Goal: Browse casually

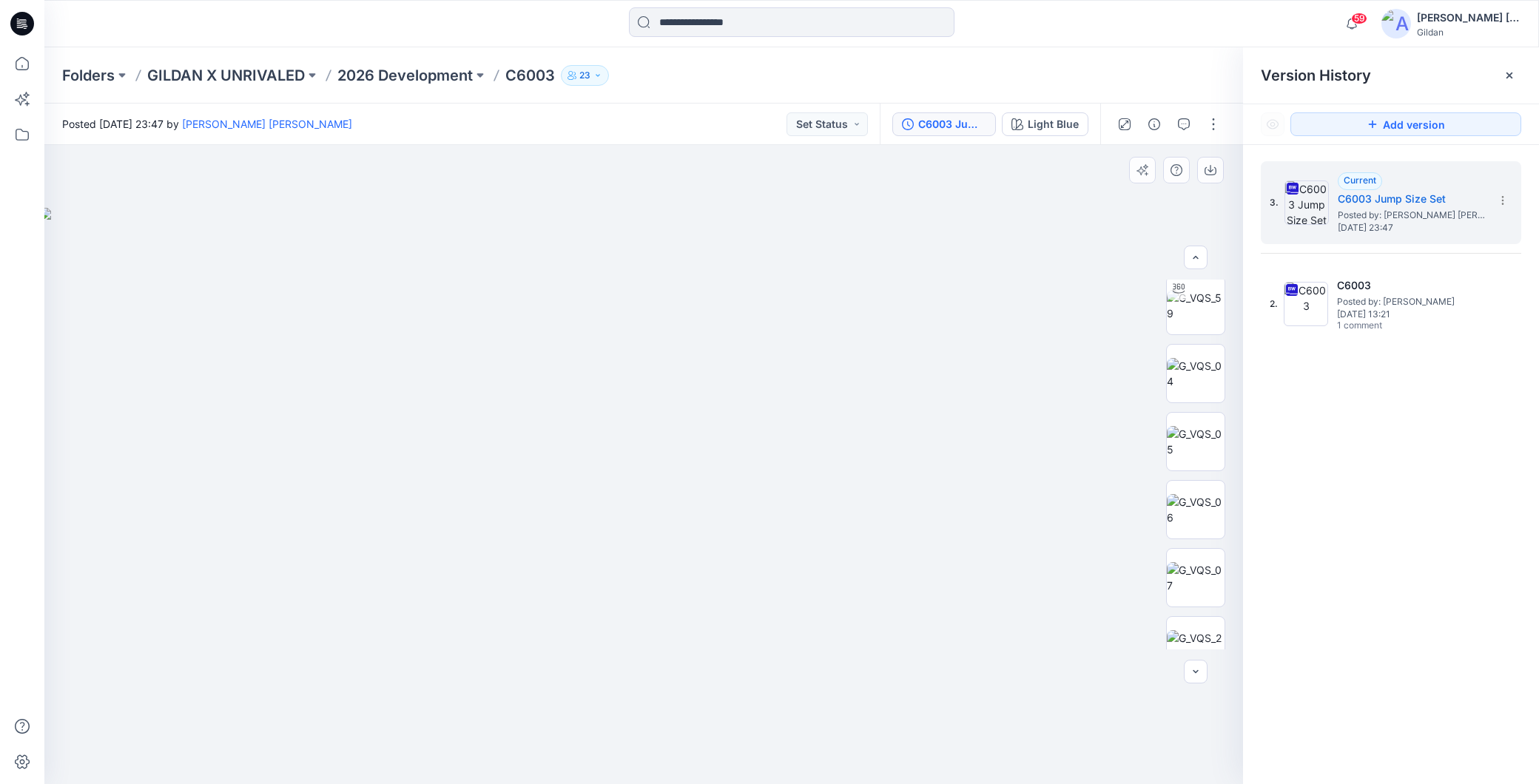
scroll to position [247, 0]
click at [1190, 393] on img at bounding box center [1196, 402] width 58 height 31
click at [1195, 385] on img at bounding box center [1196, 376] width 58 height 31
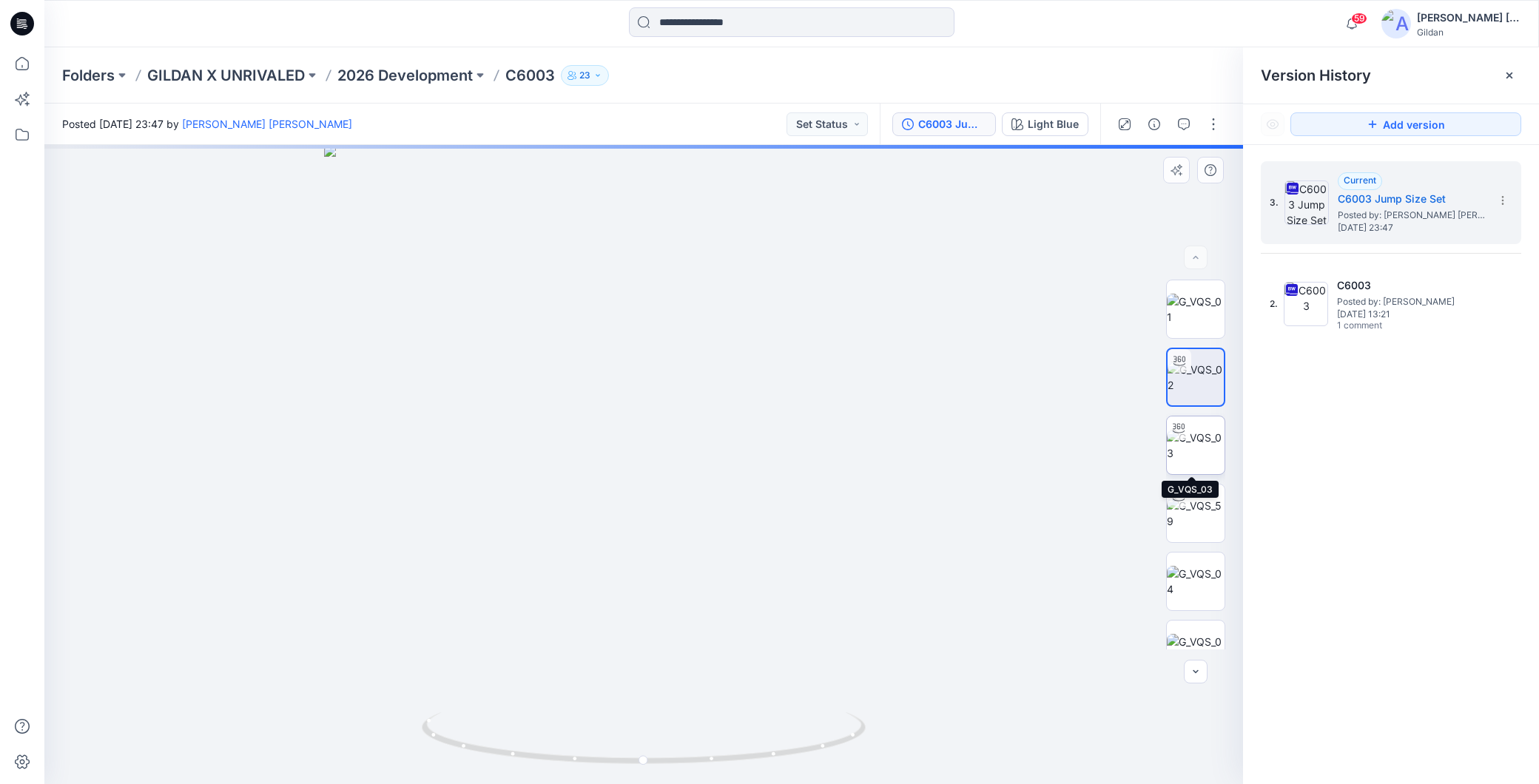
click at [1192, 457] on img at bounding box center [1196, 445] width 58 height 31
drag, startPoint x: 794, startPoint y: 756, endPoint x: 669, endPoint y: 763, distance: 125.2
click at [669, 763] on icon at bounding box center [646, 740] width 448 height 56
drag, startPoint x: 760, startPoint y: 762, endPoint x: 677, endPoint y: 759, distance: 83.1
click at [678, 760] on icon at bounding box center [646, 740] width 448 height 56
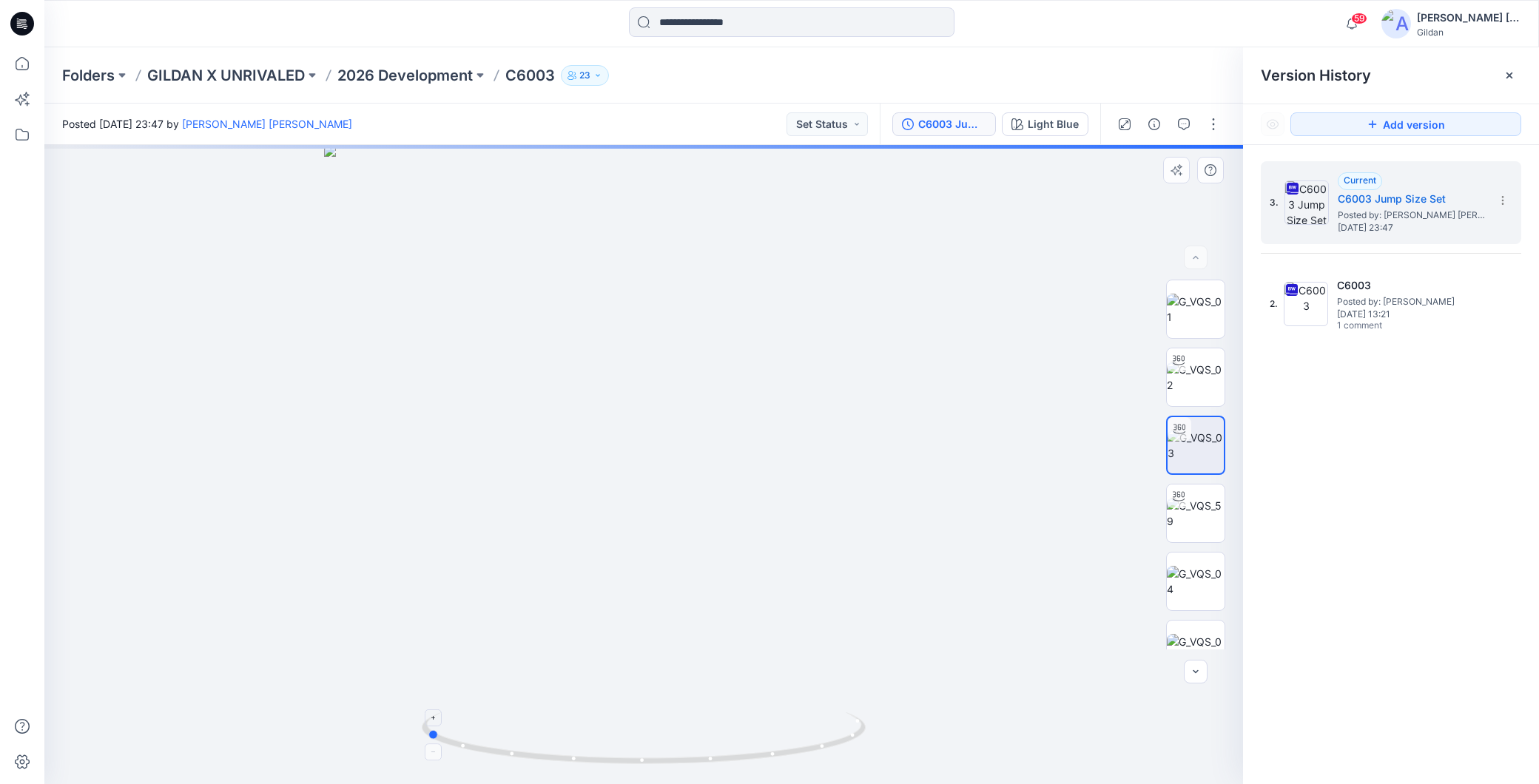
click at [632, 760] on icon at bounding box center [646, 740] width 448 height 56
drag, startPoint x: 659, startPoint y: 765, endPoint x: 790, endPoint y: 765, distance: 131.0
click at [787, 765] on icon at bounding box center [646, 740] width 448 height 56
drag, startPoint x: 675, startPoint y: 754, endPoint x: 812, endPoint y: 770, distance: 137.9
click at [823, 770] on div at bounding box center [644, 465] width 1199 height 639
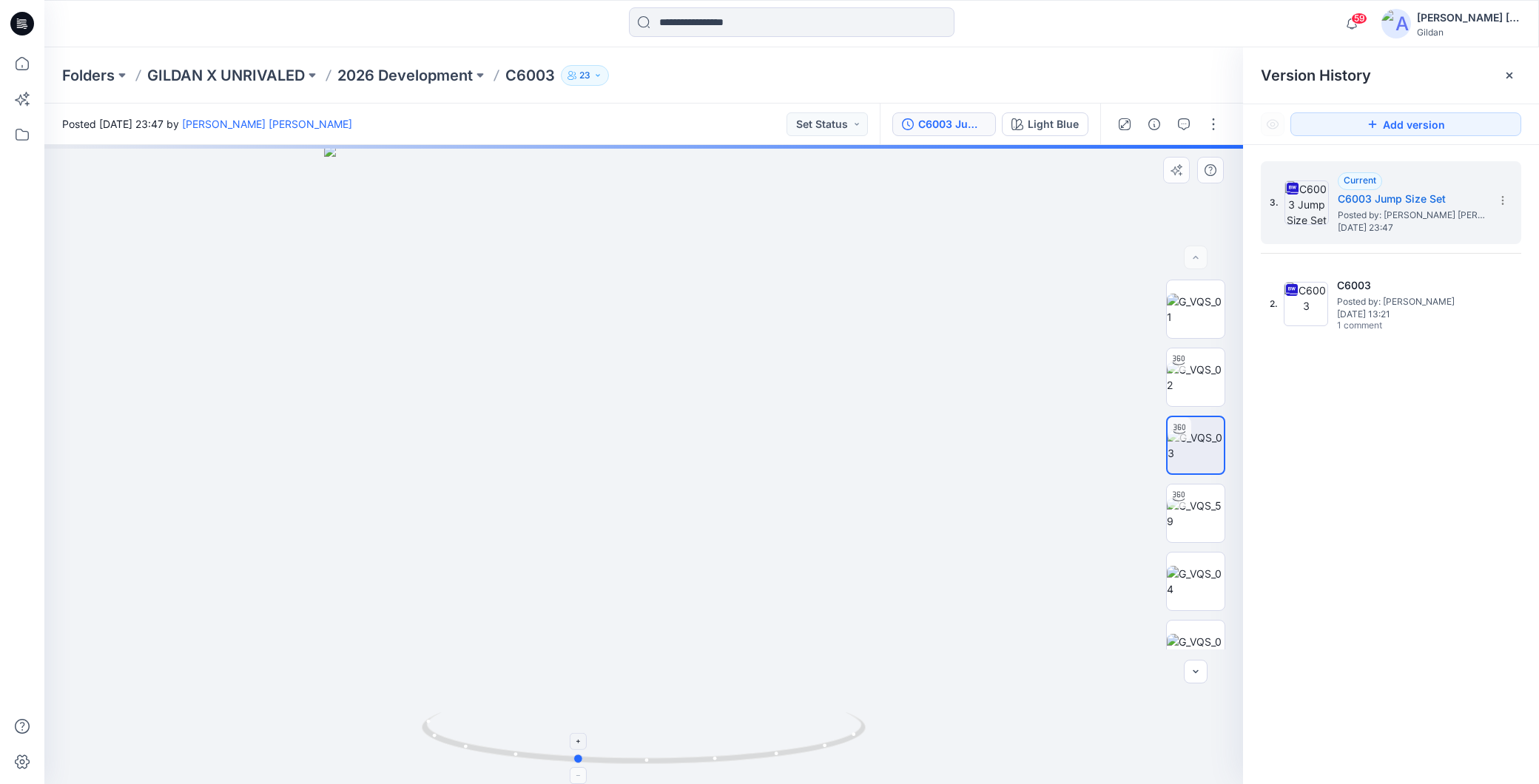
drag, startPoint x: 709, startPoint y: 762, endPoint x: 682, endPoint y: 764, distance: 27.1
click at [682, 764] on icon at bounding box center [646, 740] width 448 height 56
drag, startPoint x: 718, startPoint y: 765, endPoint x: 670, endPoint y: 765, distance: 48.0
click at [670, 765] on icon at bounding box center [646, 740] width 448 height 56
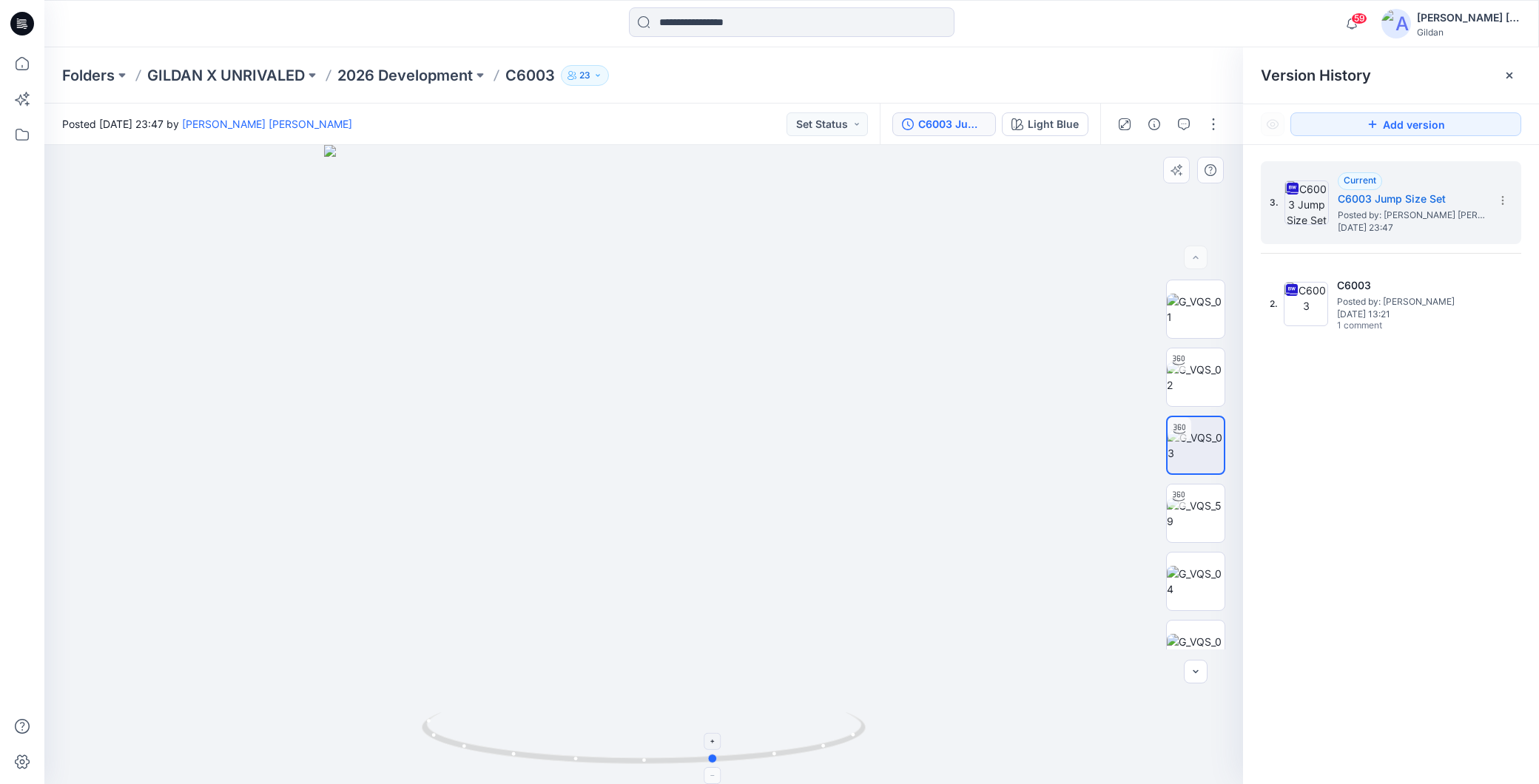
drag, startPoint x: 803, startPoint y: 744, endPoint x: 451, endPoint y: 733, distance: 352.2
click at [451, 733] on icon at bounding box center [646, 740] width 448 height 56
drag, startPoint x: 620, startPoint y: 763, endPoint x: 677, endPoint y: 768, distance: 57.2
click at [677, 768] on icon at bounding box center [646, 740] width 448 height 56
click at [1199, 508] on img at bounding box center [1196, 512] width 58 height 31
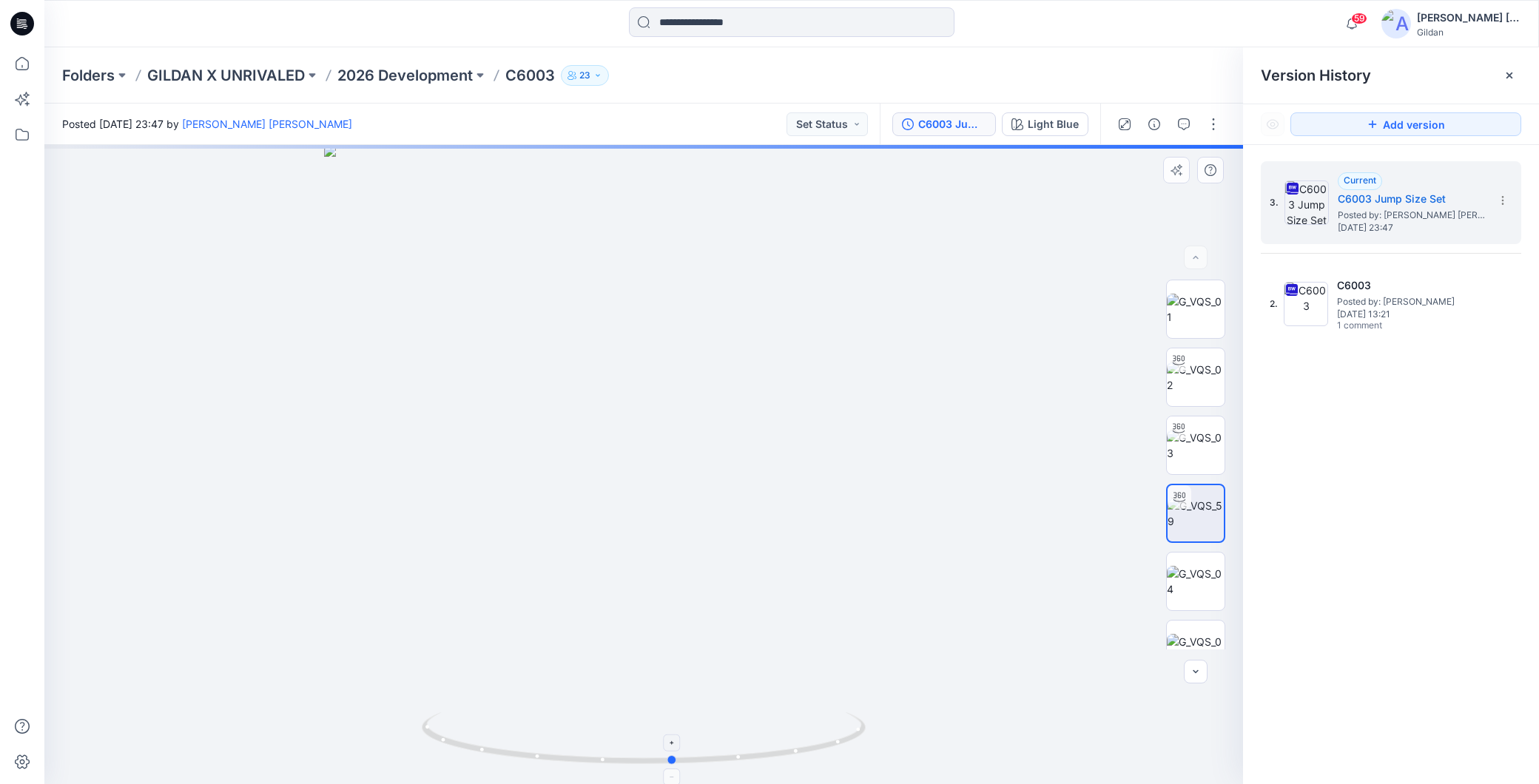
drag, startPoint x: 842, startPoint y: 748, endPoint x: 428, endPoint y: 737, distance: 414.1
click at [428, 737] on icon at bounding box center [646, 740] width 448 height 56
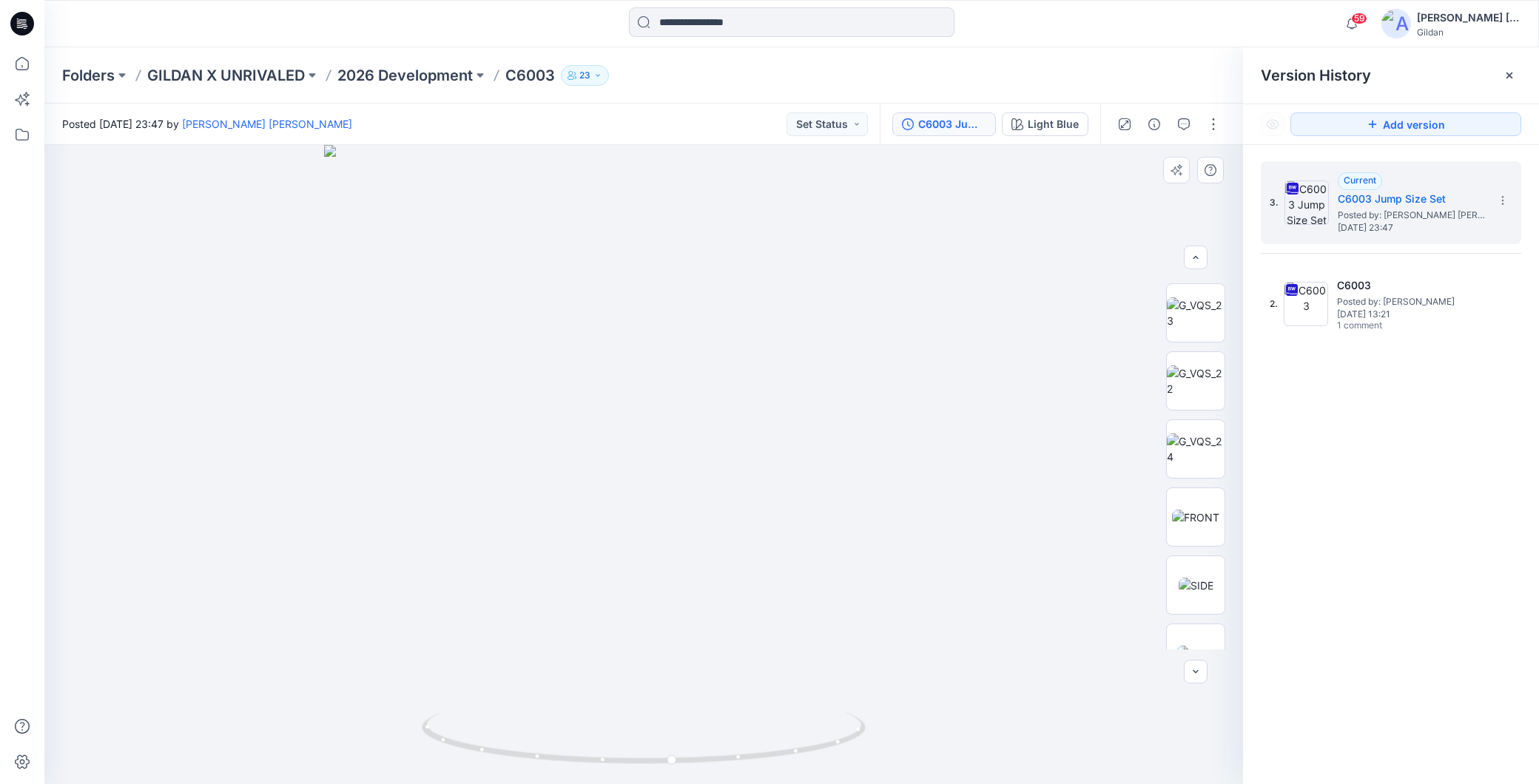
scroll to position [550, 0]
click at [1204, 511] on img at bounding box center [1196, 507] width 48 height 16
click at [1190, 581] on img at bounding box center [1196, 576] width 35 height 16
click at [1196, 636] on img at bounding box center [1196, 644] width 39 height 16
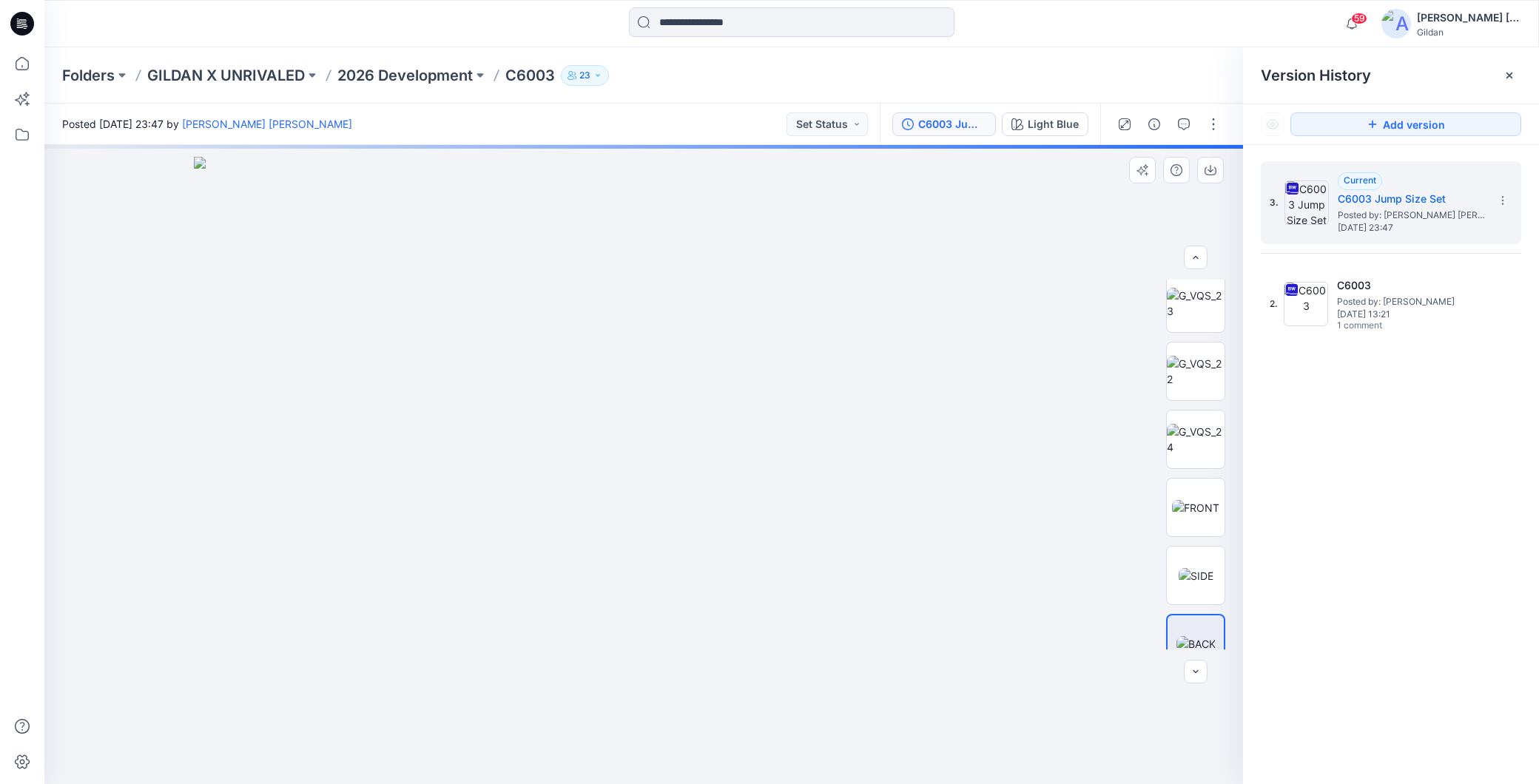
scroll to position [701, 0]
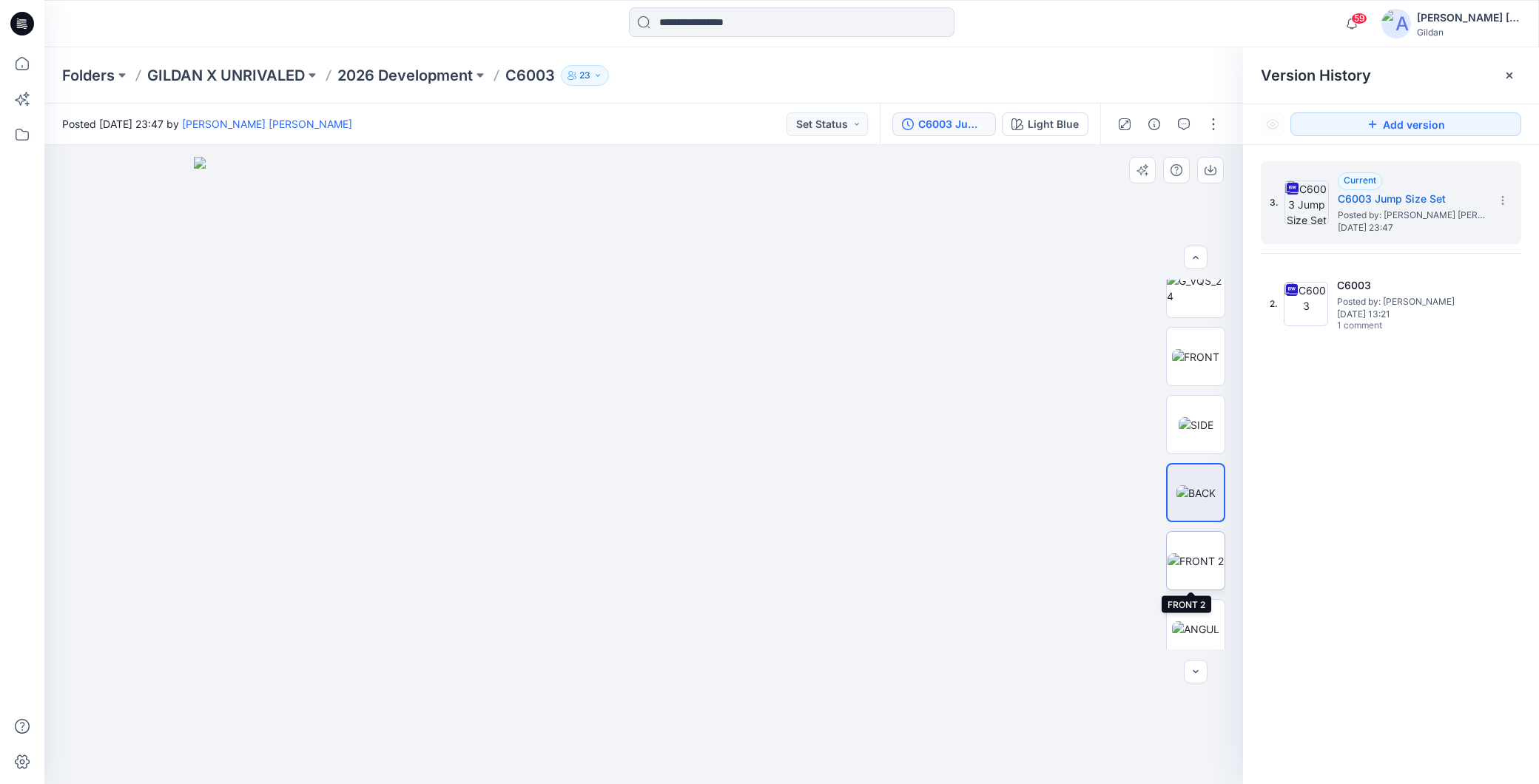
click at [1201, 553] on img at bounding box center [1196, 561] width 56 height 16
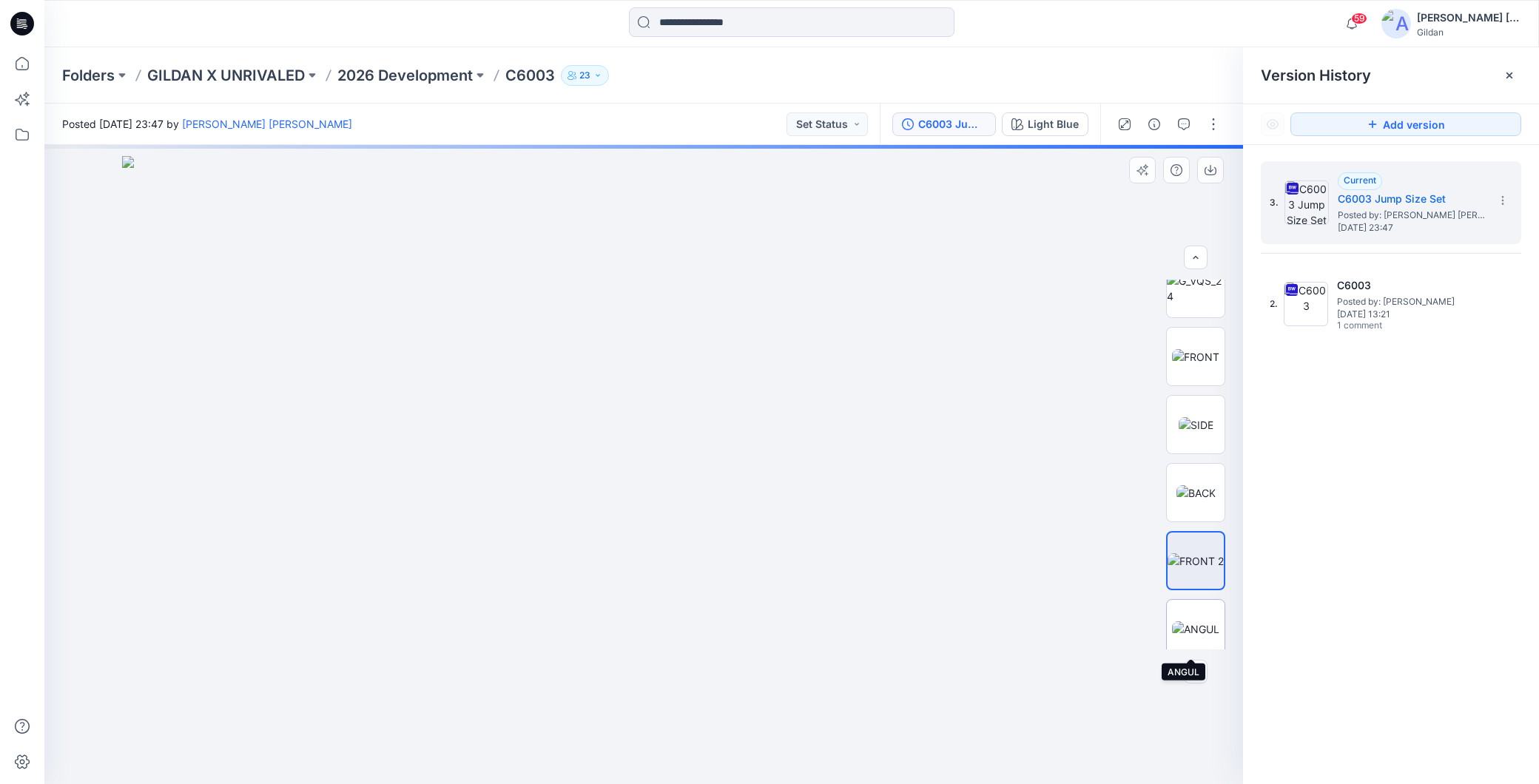
click at [1208, 624] on img at bounding box center [1196, 629] width 48 height 16
